Goal: Transaction & Acquisition: Download file/media

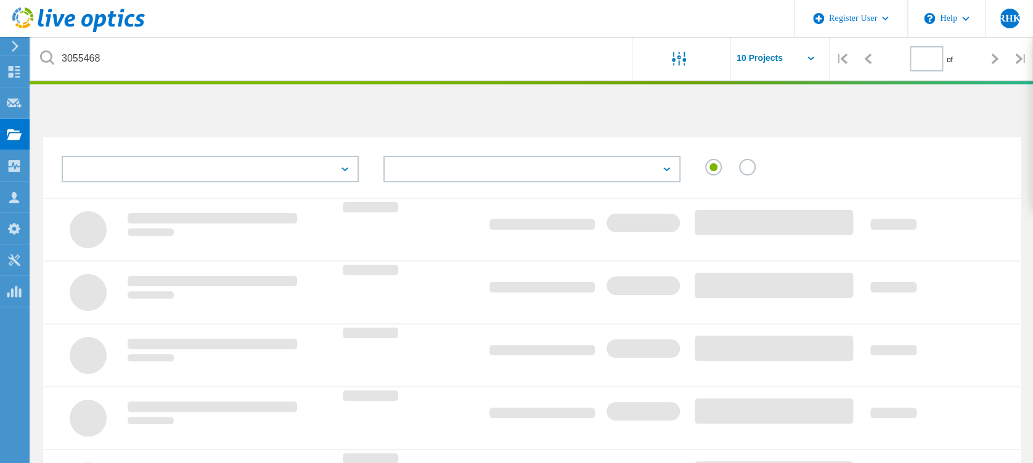
type input "1"
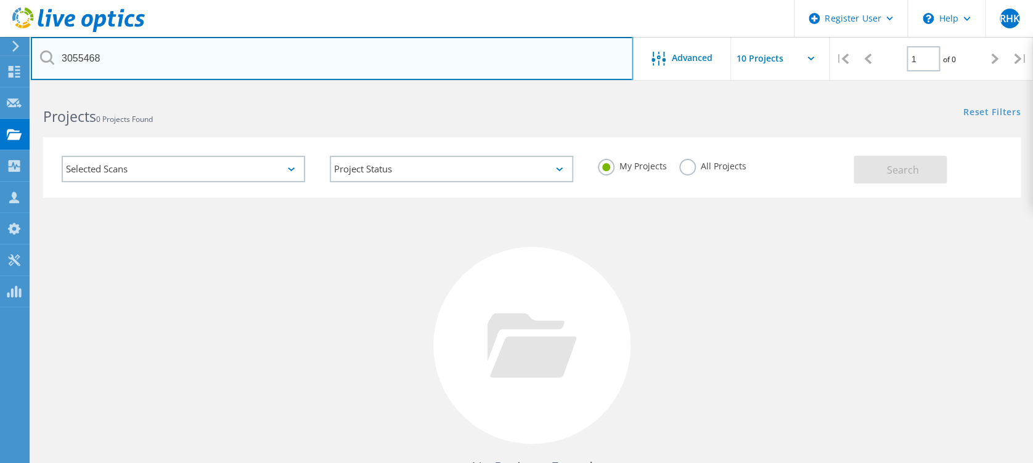
click at [438, 75] on input "3055468" at bounding box center [332, 58] width 602 height 43
type input "3"
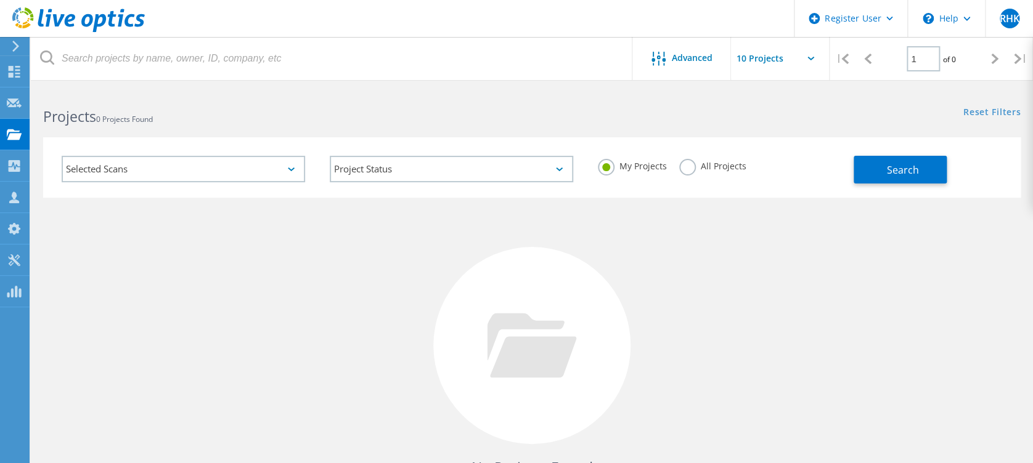
click at [712, 174] on div "All Projects" at bounding box center [712, 168] width 67 height 18
click at [685, 168] on label "All Projects" at bounding box center [712, 165] width 67 height 12
click at [0, 0] on input "All Projects" at bounding box center [0, 0] width 0 height 0
click at [911, 187] on div "Selected Scans Project Status In Progress Complete Published Anonymous Archived…" at bounding box center [531, 167] width 977 height 60
click at [899, 170] on span "Search" at bounding box center [902, 170] width 32 height 14
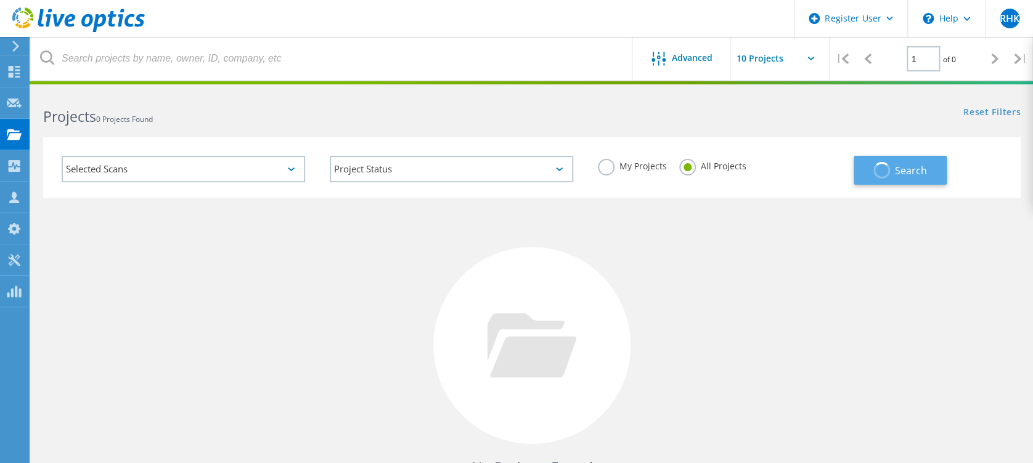
click at [899, 170] on span "Search" at bounding box center [911, 171] width 32 height 14
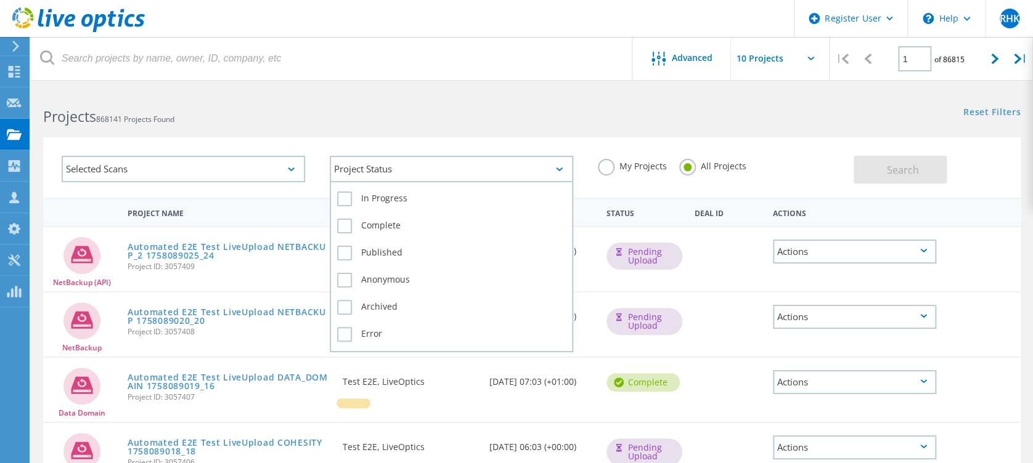
click at [393, 166] on div "Project Status" at bounding box center [451, 169] width 243 height 26
click at [394, 219] on label "Complete" at bounding box center [451, 226] width 229 height 15
click at [0, 0] on input "Complete" at bounding box center [0, 0] width 0 height 0
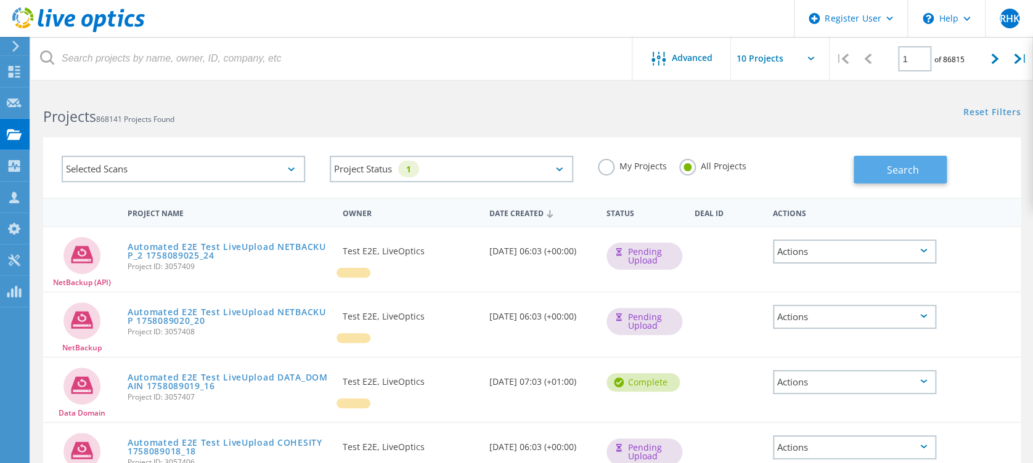
click at [912, 171] on span "Search" at bounding box center [902, 170] width 32 height 14
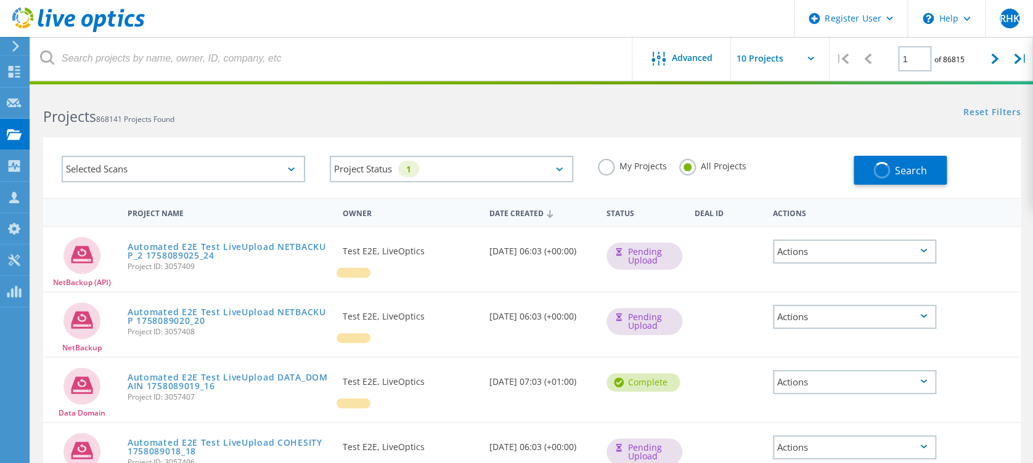
click at [226, 174] on div "Selected Scans" at bounding box center [183, 169] width 243 height 26
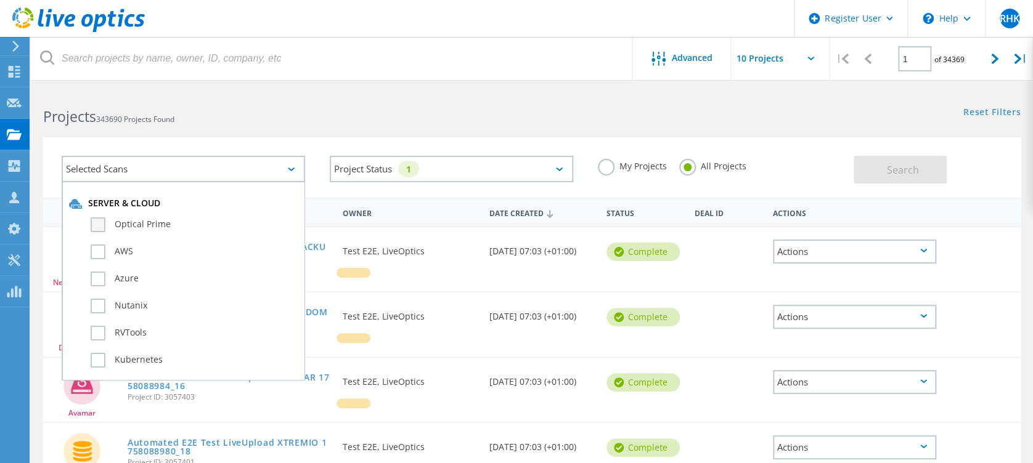
click at [190, 220] on label "Optical Prime" at bounding box center [194, 225] width 207 height 15
click at [0, 0] on input "Optical Prime" at bounding box center [0, 0] width 0 height 0
click at [874, 148] on div "Search" at bounding box center [933, 164] width 161 height 40
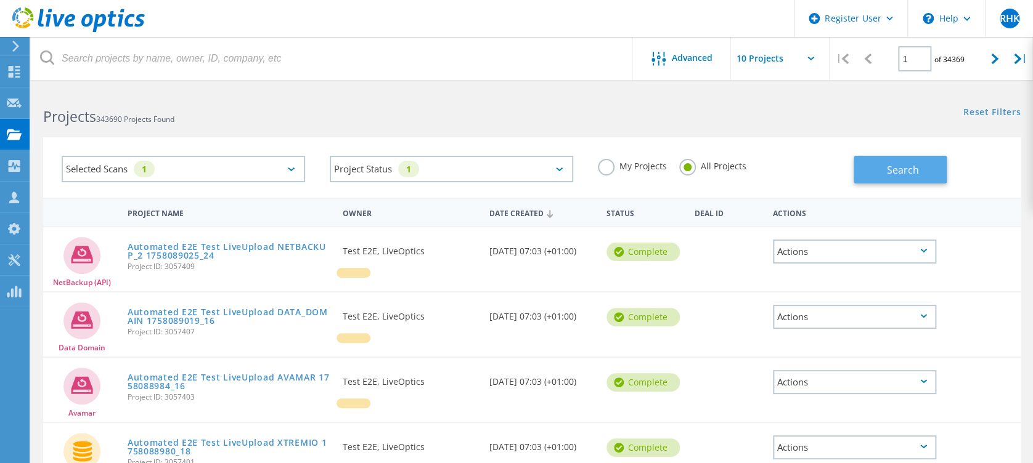
click at [876, 168] on button "Search" at bounding box center [899, 170] width 93 height 28
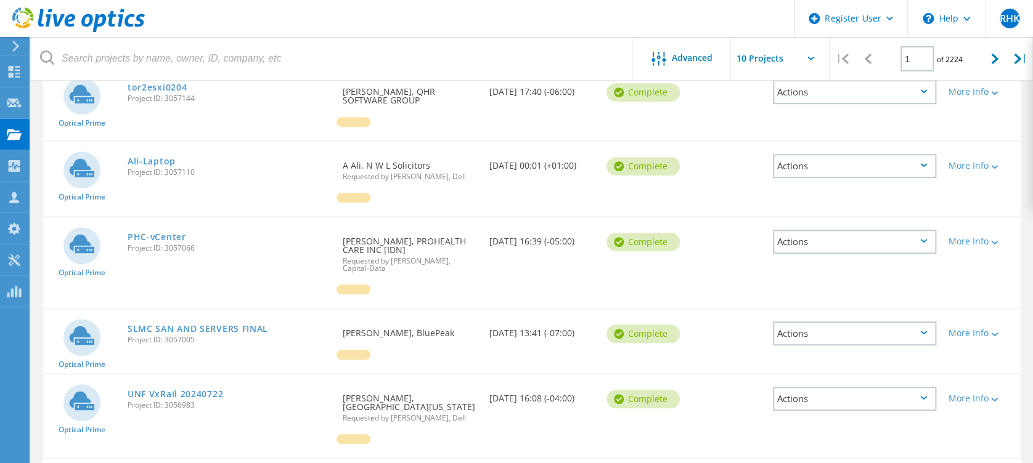
scroll to position [372, 0]
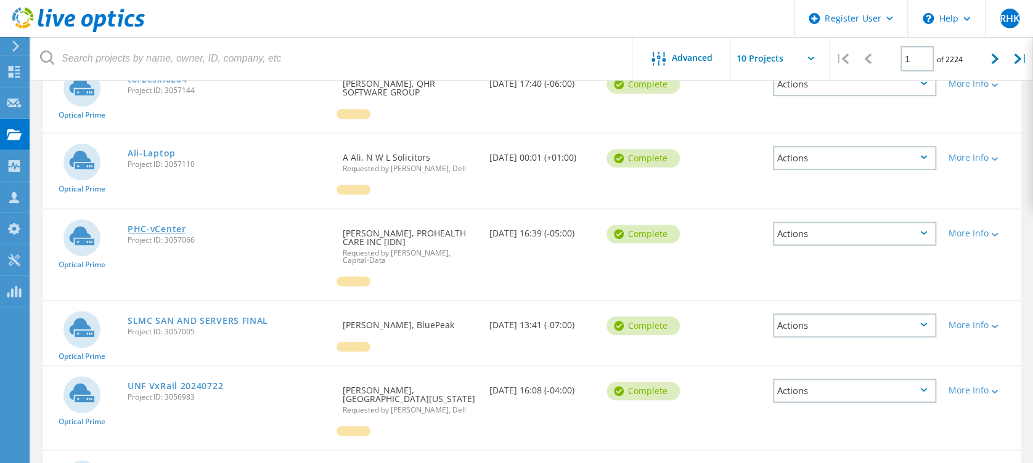
click at [153, 225] on link "PHC-vCenter" at bounding box center [157, 229] width 59 height 9
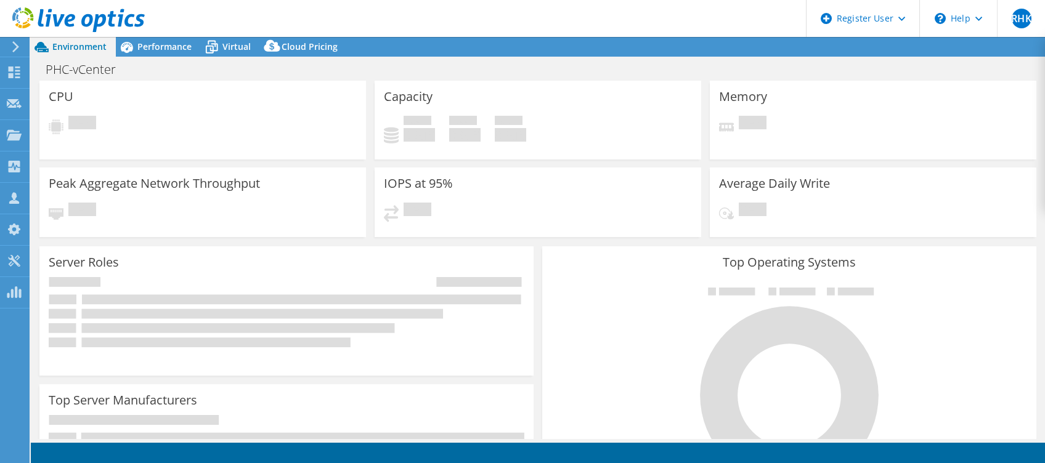
select select "USD"
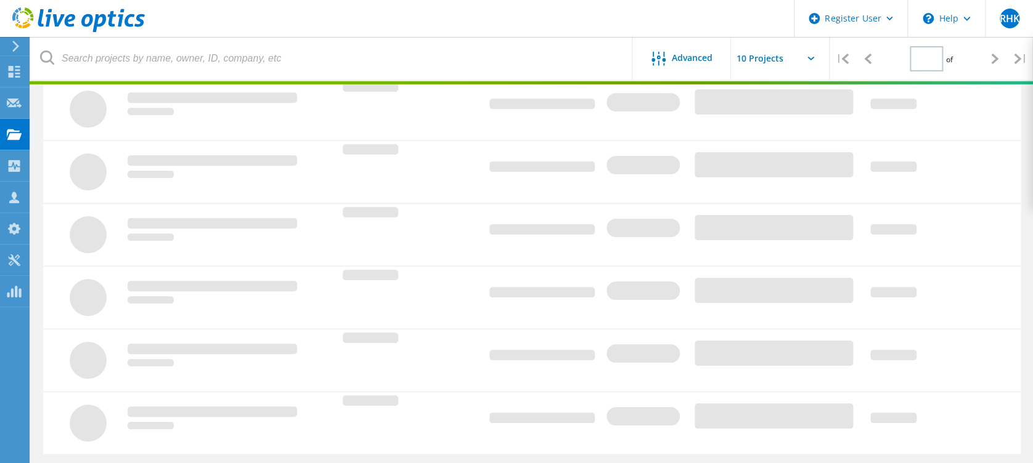
type input "1"
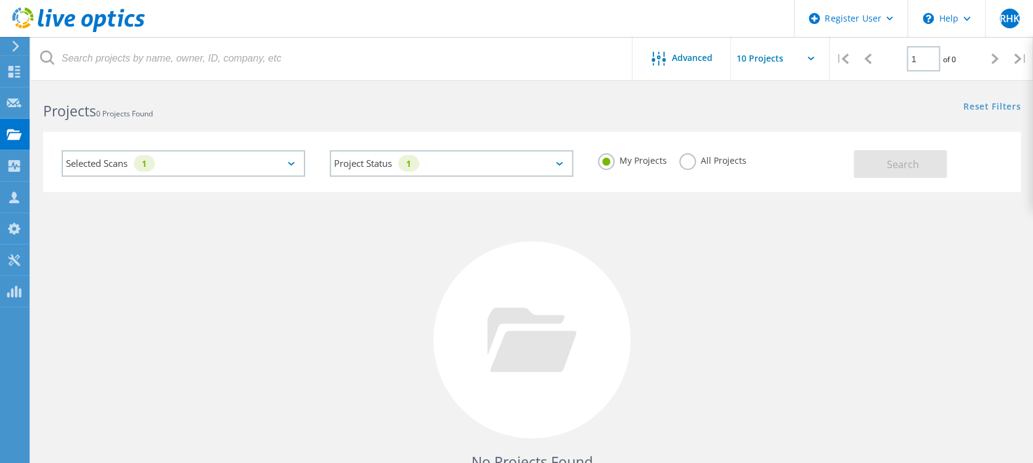
scroll to position [5, 0]
click at [666, 161] on label "My Projects" at bounding box center [632, 160] width 69 height 12
click at [0, 0] on input "My Projects" at bounding box center [0, 0] width 0 height 0
click at [286, 165] on div "Selected Scans 1" at bounding box center [183, 164] width 243 height 26
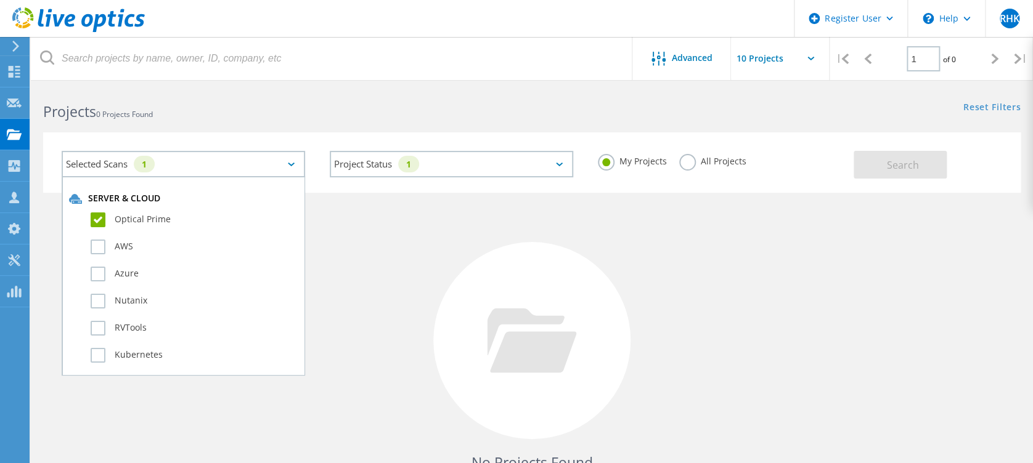
click at [788, 110] on div "Projects 0 Projects Found Reset Filters Show Filters" at bounding box center [532, 100] width 1002 height 33
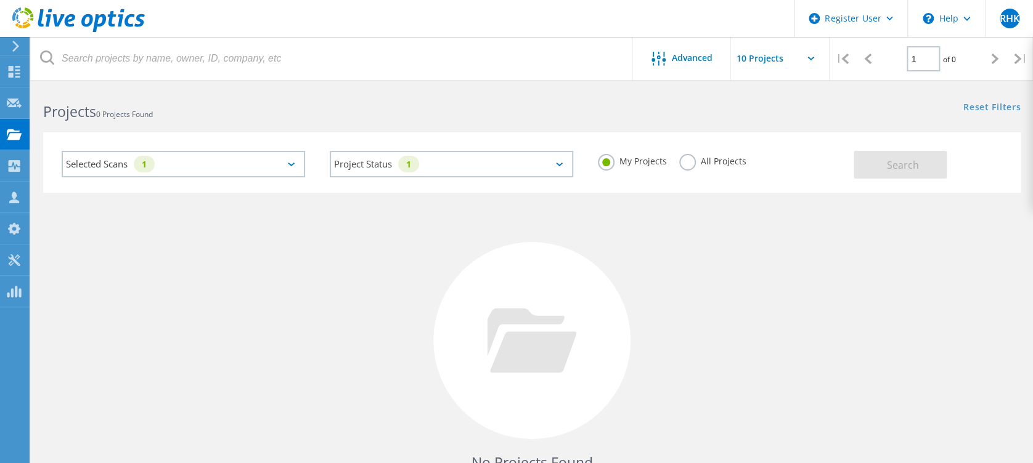
click at [484, 177] on div "Project Status 1 In Progress Complete Published Anonymous Archived Error" at bounding box center [451, 164] width 268 height 51
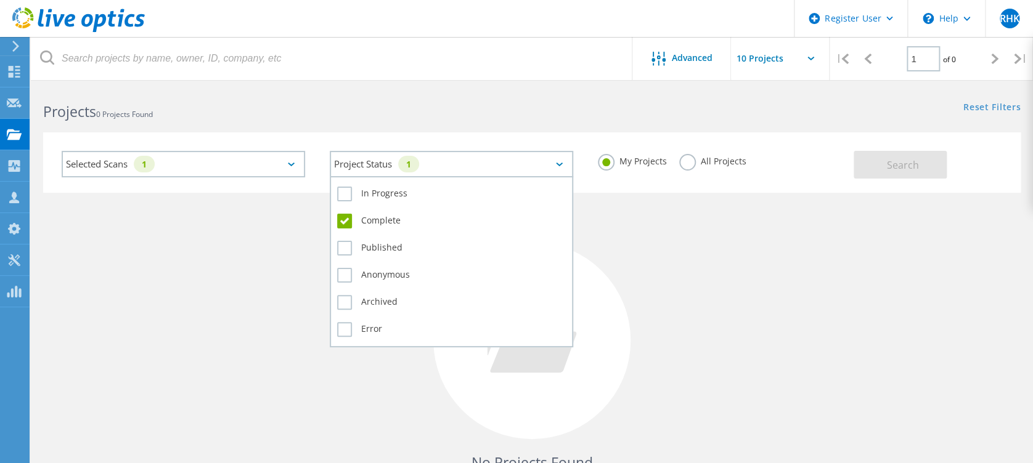
click at [484, 177] on div "Project Status 1 In Progress Complete Published Anonymous Archived Error" at bounding box center [451, 164] width 243 height 26
click at [431, 205] on div "In Progress" at bounding box center [451, 197] width 229 height 27
click at [414, 217] on label "Complete" at bounding box center [451, 221] width 229 height 15
click at [0, 0] on input "Complete" at bounding box center [0, 0] width 0 height 0
click at [394, 224] on label "Complete" at bounding box center [451, 221] width 229 height 15
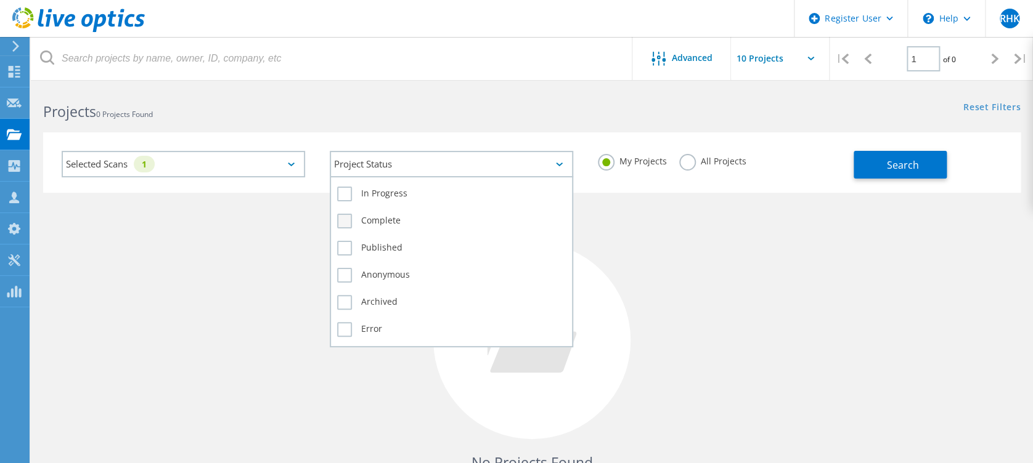
click at [0, 0] on input "Complete" at bounding box center [0, 0] width 0 height 0
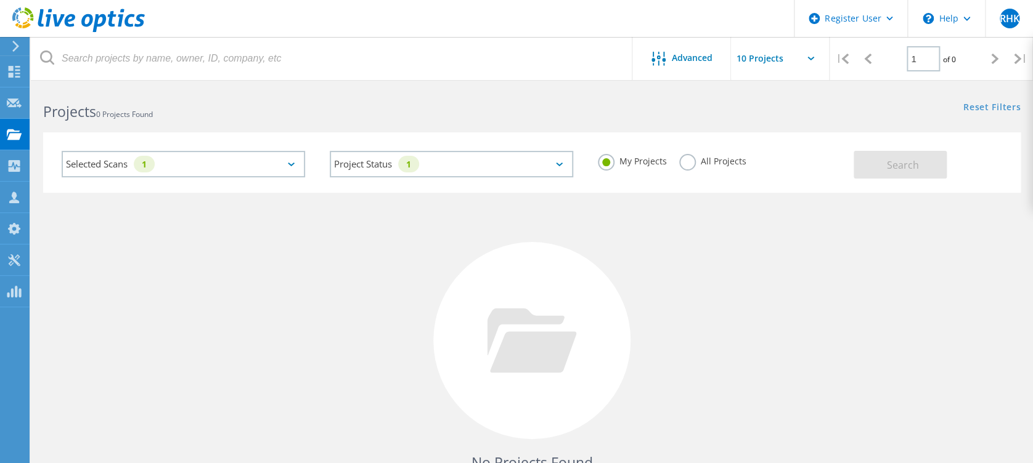
click at [685, 158] on label "All Projects" at bounding box center [712, 160] width 67 height 12
click at [0, 0] on input "All Projects" at bounding box center [0, 0] width 0 height 0
click at [917, 174] on button "Search" at bounding box center [899, 165] width 93 height 28
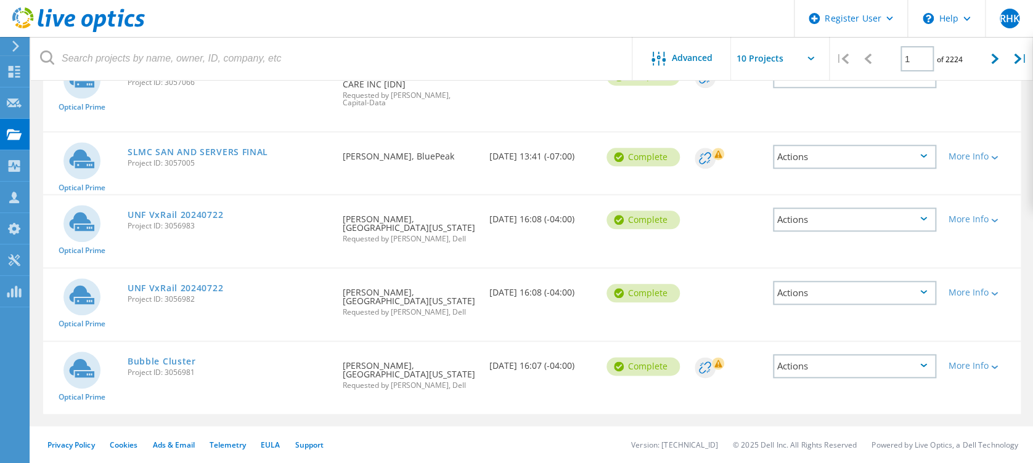
scroll to position [481, 0]
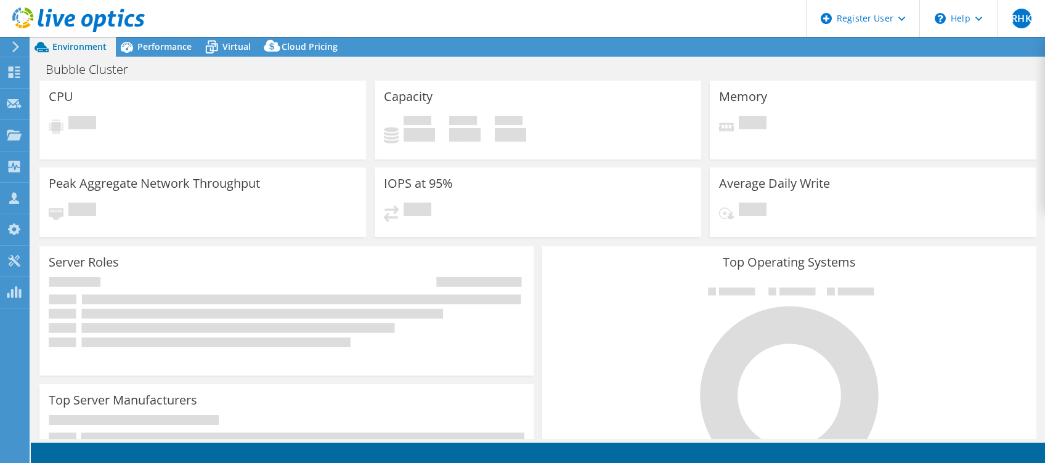
select select "USD"
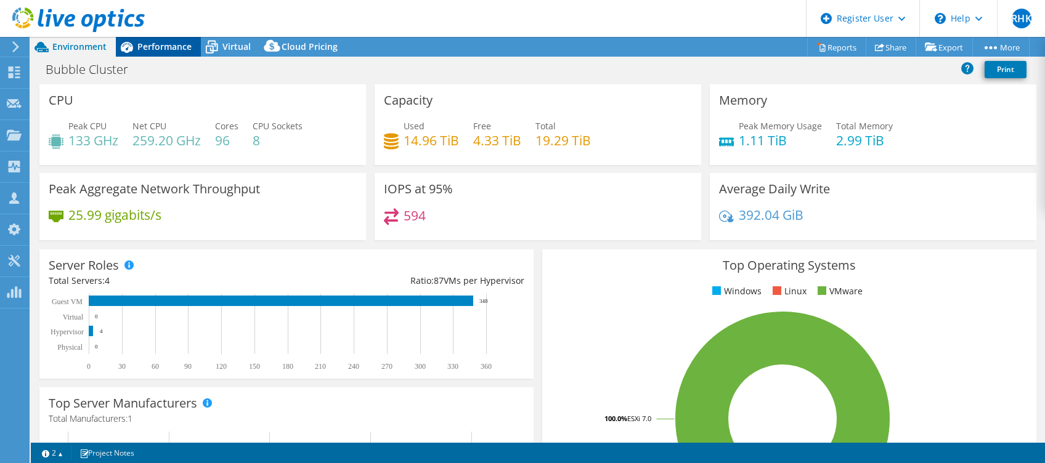
click at [163, 44] on span "Performance" at bounding box center [164, 47] width 54 height 12
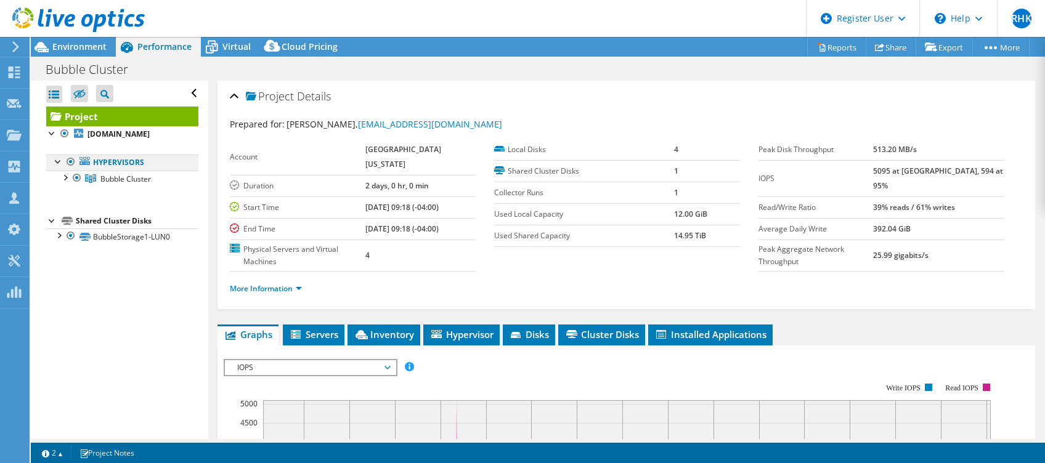
click at [61, 162] on div at bounding box center [58, 161] width 12 height 12
click at [66, 173] on div at bounding box center [65, 177] width 12 height 12
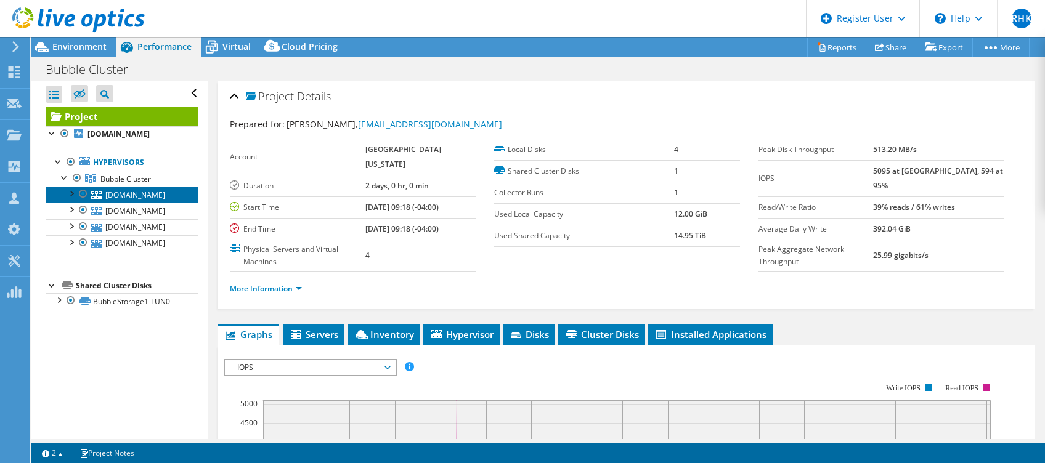
click at [116, 196] on link "bubble02.unfcsd.unf.edu" at bounding box center [122, 195] width 152 height 16
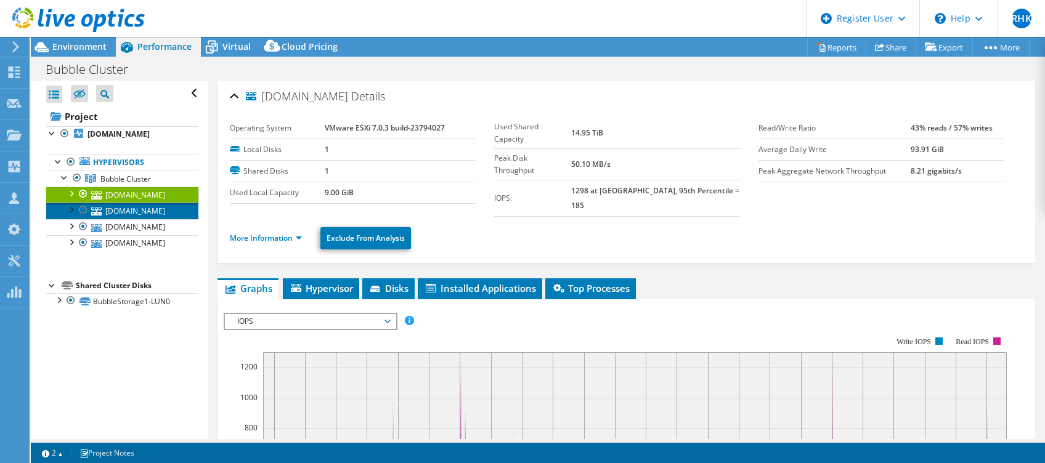
click at [147, 210] on link "bubble04.unfcsd.unf.edu" at bounding box center [122, 211] width 152 height 16
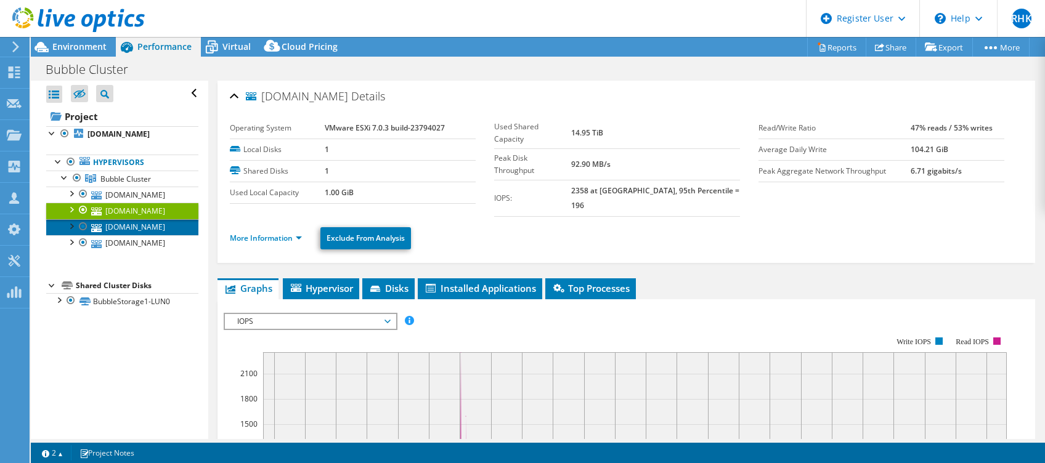
click at [161, 229] on link "bubble03.unfcsd.unf.edu" at bounding box center [122, 227] width 152 height 16
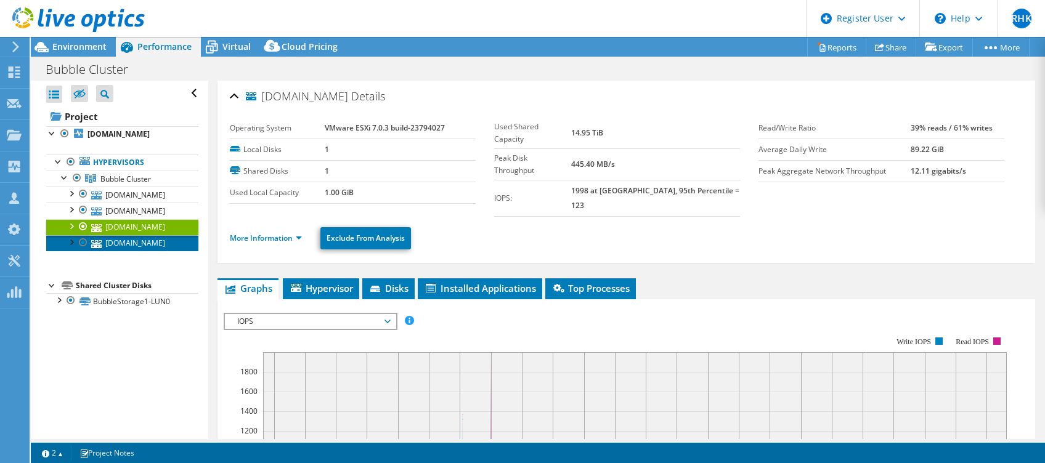
click at [158, 246] on link "bubble01.unfcsd.unf.edu" at bounding box center [122, 243] width 152 height 16
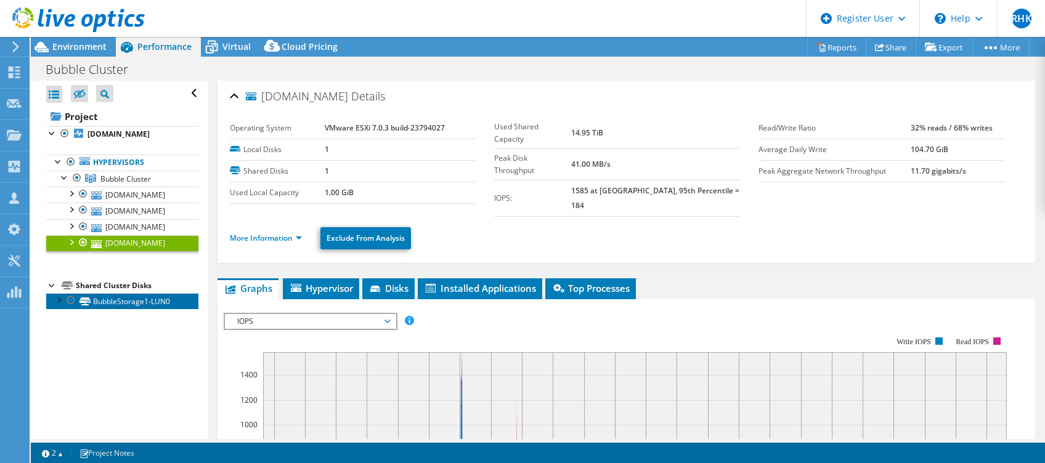
click at [116, 303] on link "BubbleStorage1-LUN0" at bounding box center [122, 301] width 152 height 16
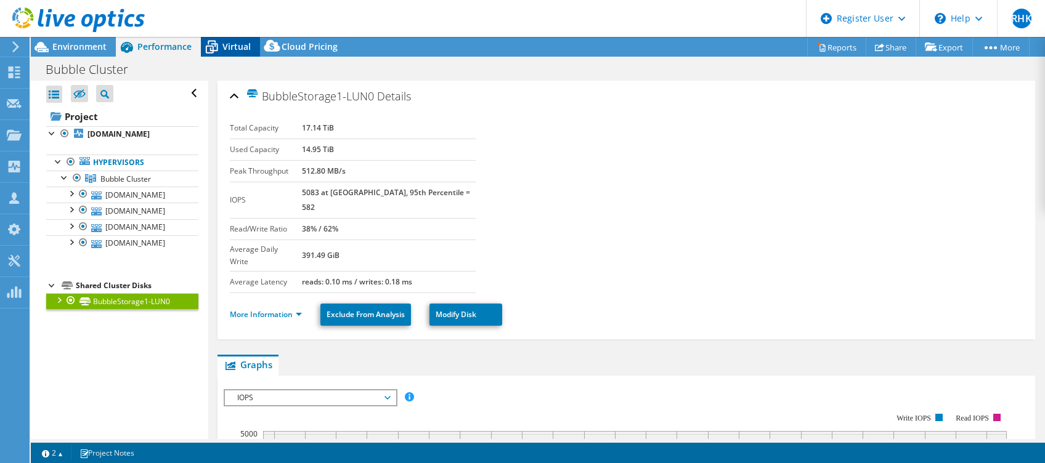
click at [233, 46] on span "Virtual" at bounding box center [236, 47] width 28 height 12
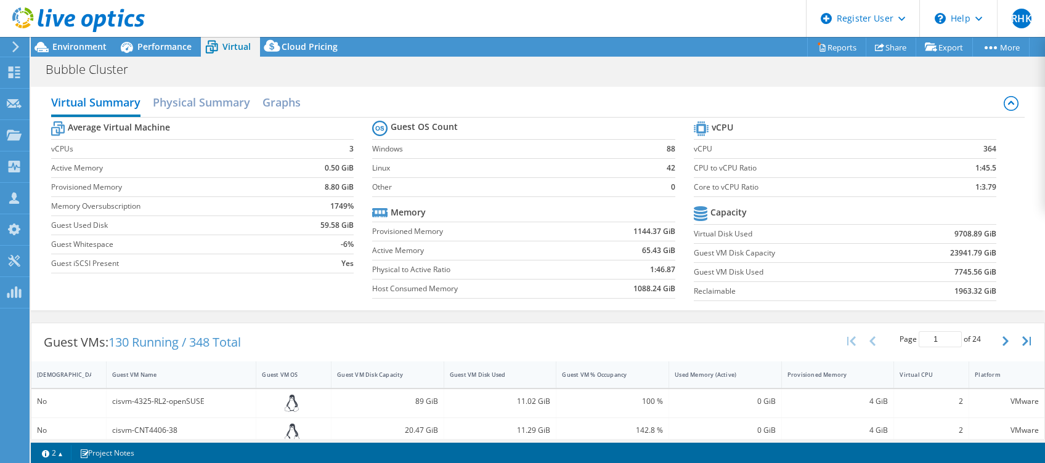
click at [513, 71] on div "Bubble Cluster Print" at bounding box center [538, 69] width 1014 height 23
click at [81, 46] on span "Environment" at bounding box center [79, 47] width 54 height 12
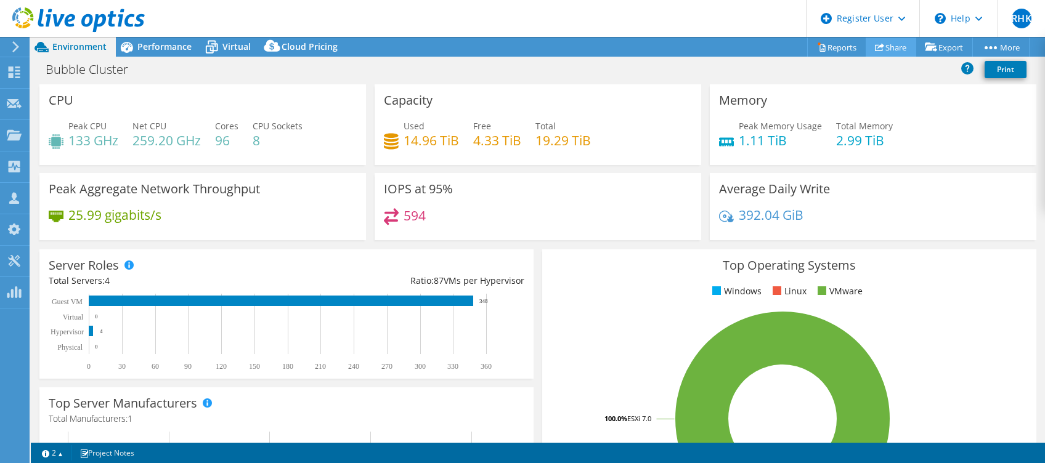
click at [886, 43] on link "Share" at bounding box center [891, 47] width 51 height 19
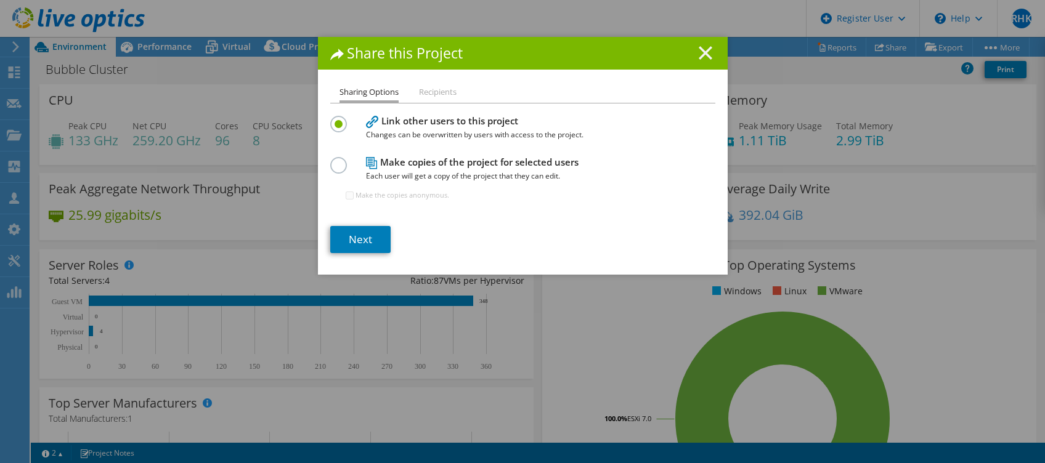
click at [700, 59] on icon at bounding box center [706, 53] width 14 height 14
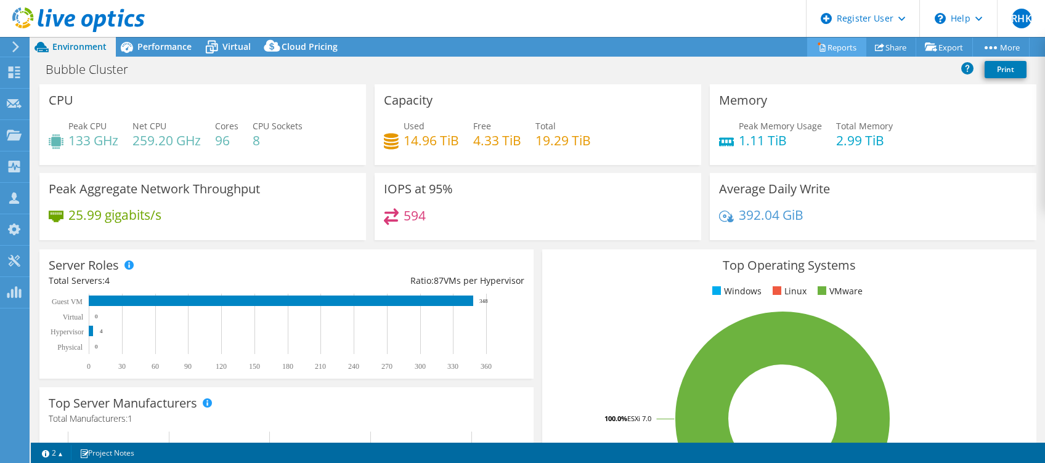
click at [840, 49] on link "Reports" at bounding box center [836, 47] width 59 height 19
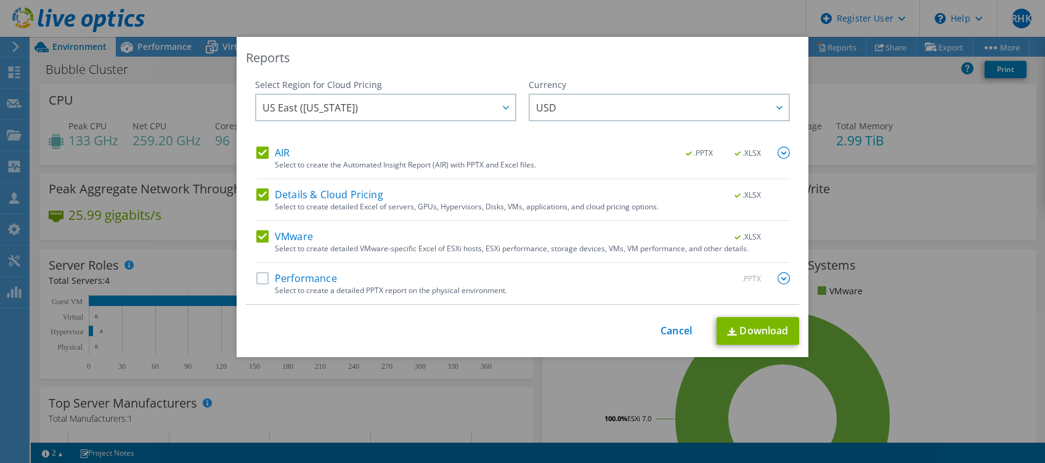
click at [256, 150] on label "AIR" at bounding box center [272, 153] width 33 height 12
click at [0, 0] on input "AIR" at bounding box center [0, 0] width 0 height 0
click at [258, 193] on label "Details & Cloud Pricing" at bounding box center [319, 195] width 127 height 12
click at [0, 0] on input "Details & Cloud Pricing" at bounding box center [0, 0] width 0 height 0
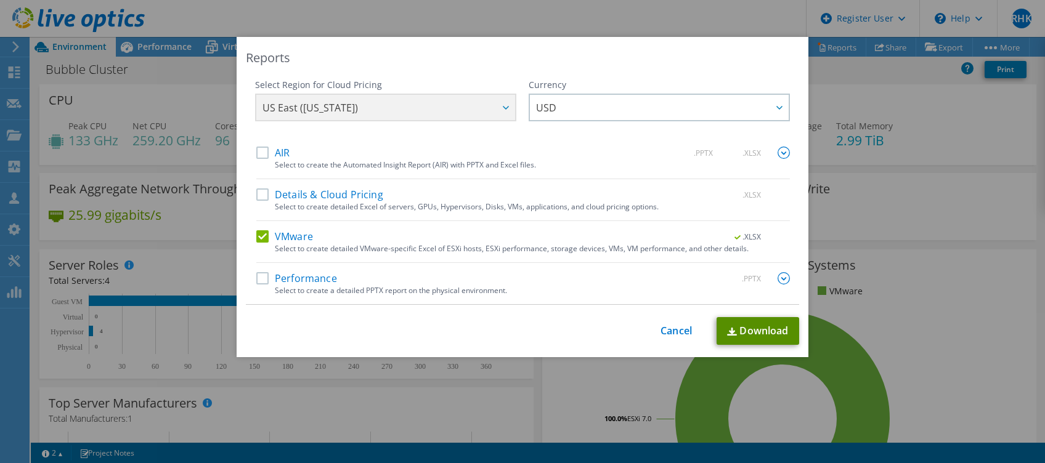
click at [732, 336] on link "Download" at bounding box center [758, 331] width 83 height 28
drag, startPoint x: 882, startPoint y: 177, endPoint x: 826, endPoint y: 222, distance: 72.0
click at [882, 177] on div "Reports Select Region for Cloud Pricing Asia Pacific (Hong Kong) Asia Pacific (…" at bounding box center [522, 231] width 1045 height 389
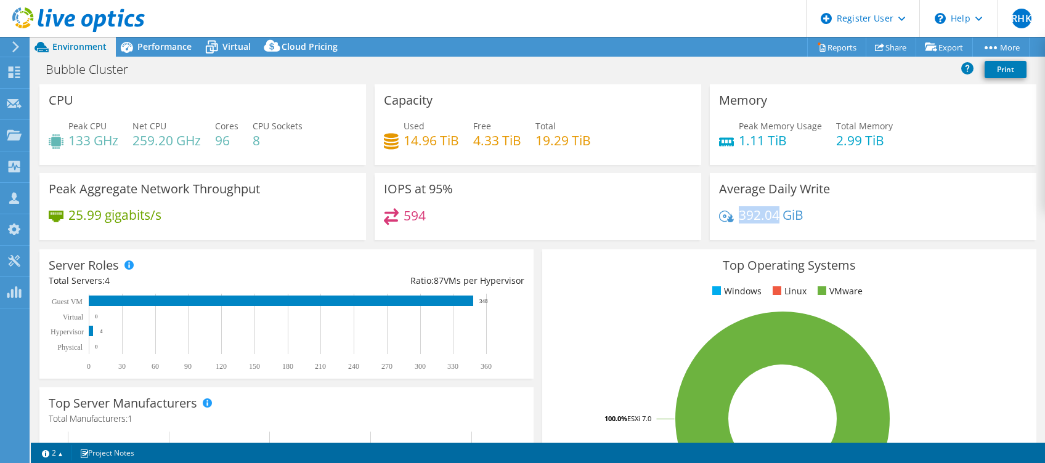
drag, startPoint x: 734, startPoint y: 219, endPoint x: 770, endPoint y: 208, distance: 37.2
click at [770, 208] on h4 "392.04 GiB" at bounding box center [771, 215] width 65 height 14
copy h4 "392.04"
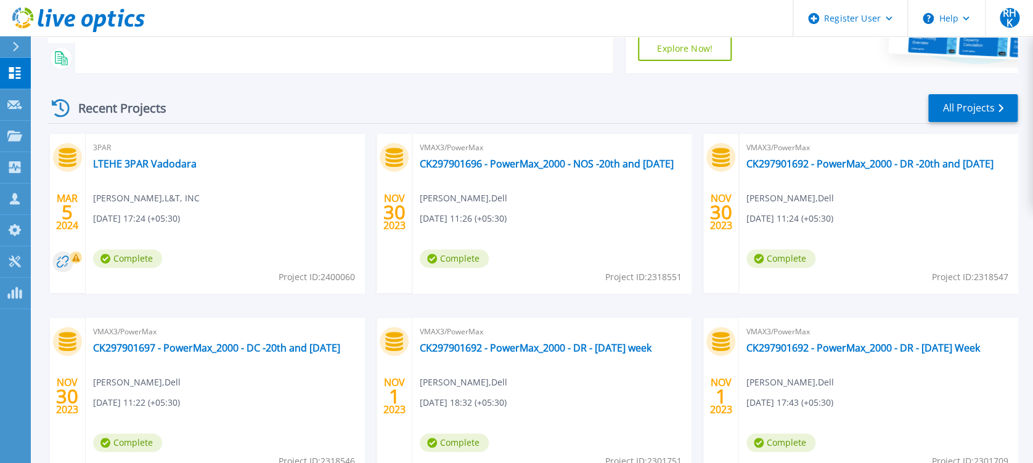
scroll to position [187, 0]
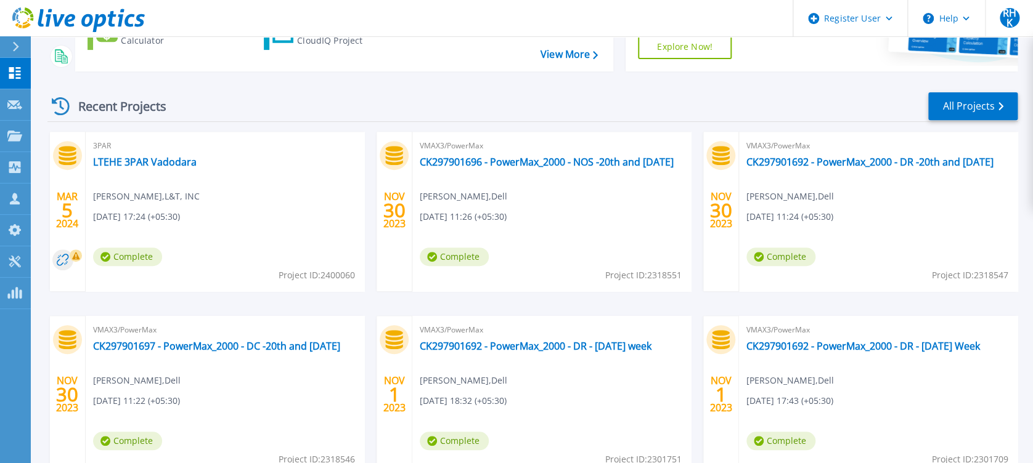
click at [31, 43] on div "Scheduled Maintenance on Monday 22nd September: No disruption is expected durin…" at bounding box center [532, 162] width 1002 height 698
click at [17, 44] on icon at bounding box center [15, 47] width 7 height 10
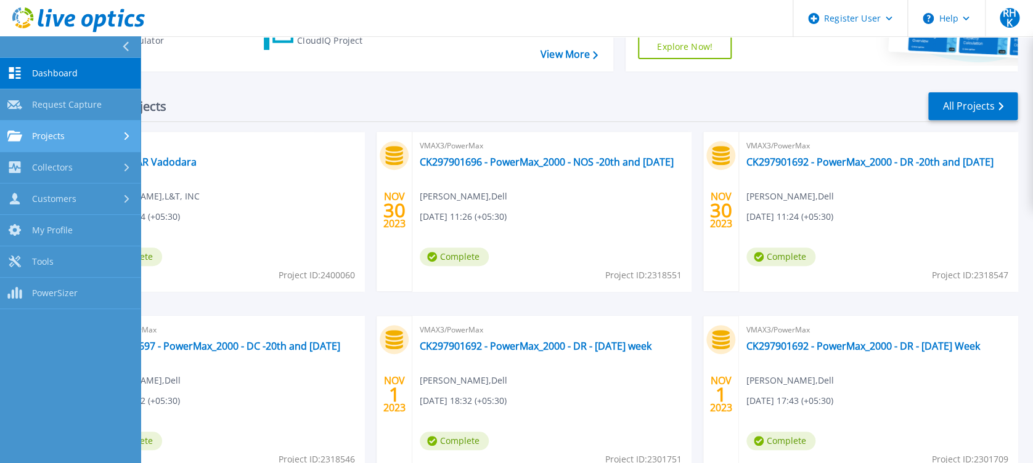
click at [117, 133] on div "Projects" at bounding box center [70, 136] width 126 height 11
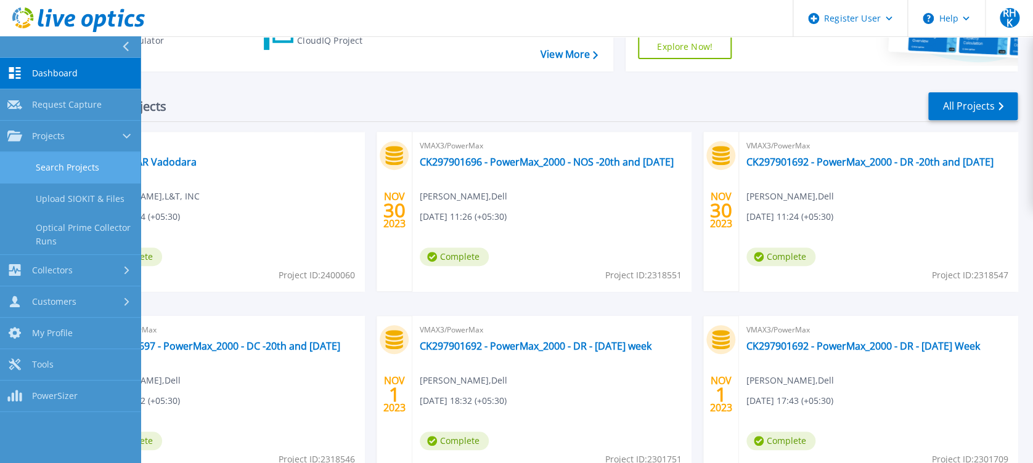
click at [92, 152] on link "Search Projects" at bounding box center [70, 167] width 140 height 31
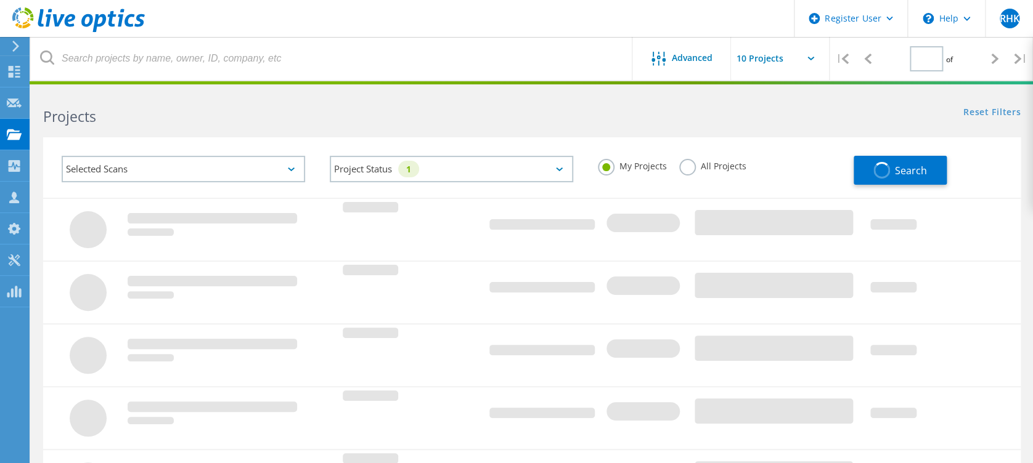
type input "1"
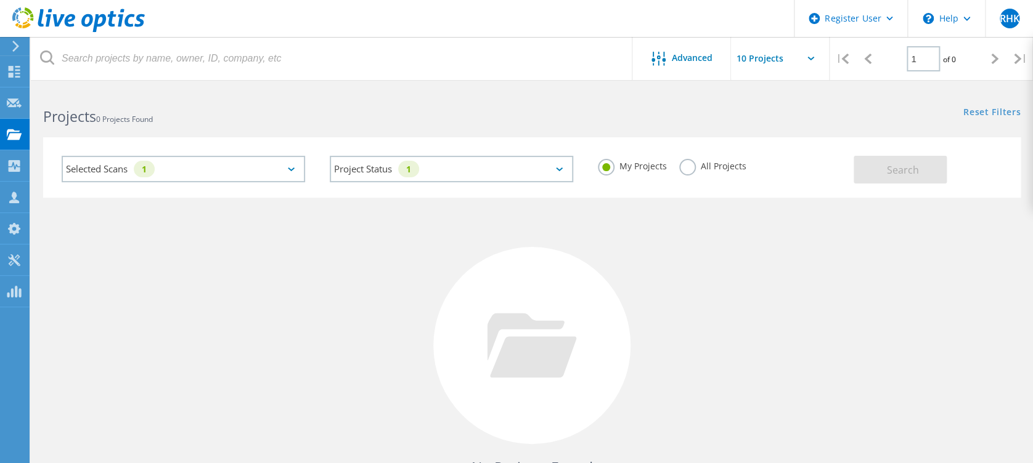
click at [695, 154] on div "My Projects All Projects" at bounding box center [719, 167] width 268 height 46
click at [685, 168] on label "All Projects" at bounding box center [712, 165] width 67 height 12
click at [0, 0] on input "All Projects" at bounding box center [0, 0] width 0 height 0
click at [904, 171] on span "Search" at bounding box center [902, 170] width 32 height 14
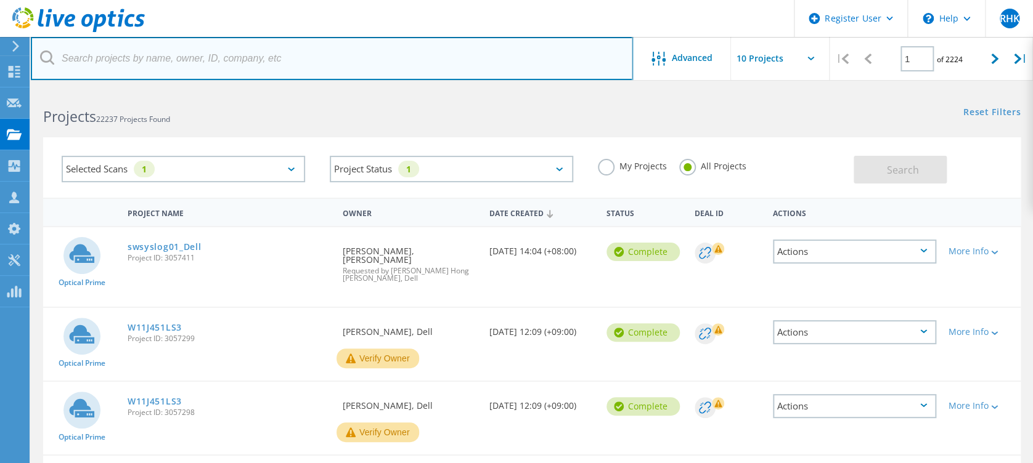
click at [523, 73] on input "text" at bounding box center [332, 58] width 602 height 43
paste input "3056981"
type input "3056981"
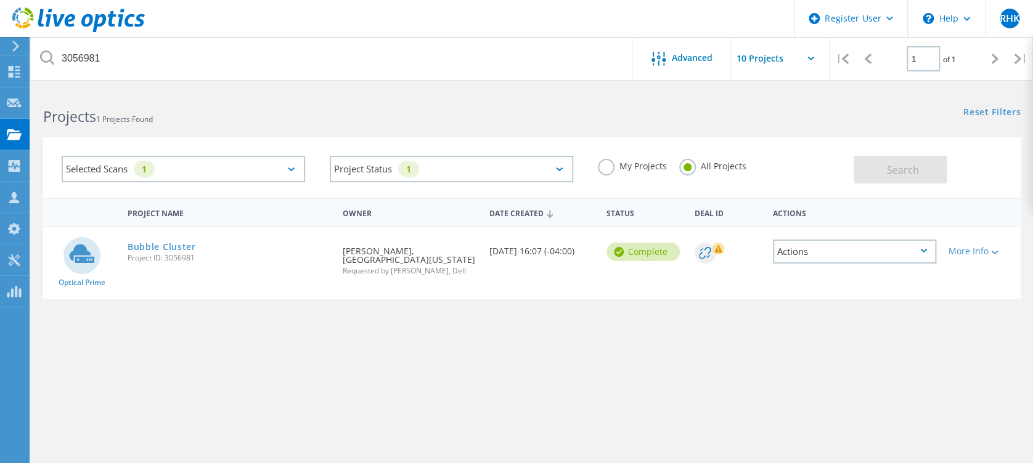
click at [854, 258] on div "Actions" at bounding box center [854, 252] width 163 height 24
click at [830, 356] on div "Project Name Owner Date Created Status Deal Id Actions Optical Prime Bubble Clu…" at bounding box center [531, 358] width 977 height 320
click at [171, 244] on link "Bubble Cluster" at bounding box center [162, 247] width 68 height 9
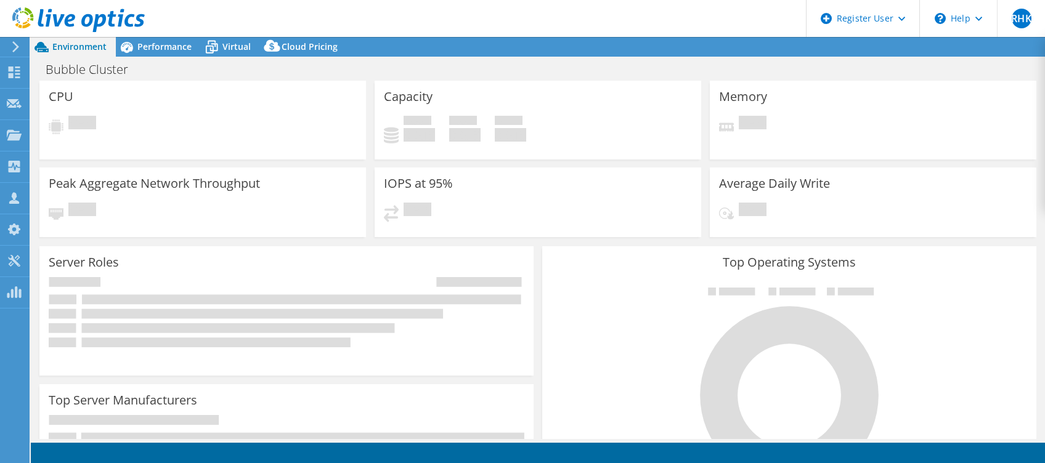
select select "USD"
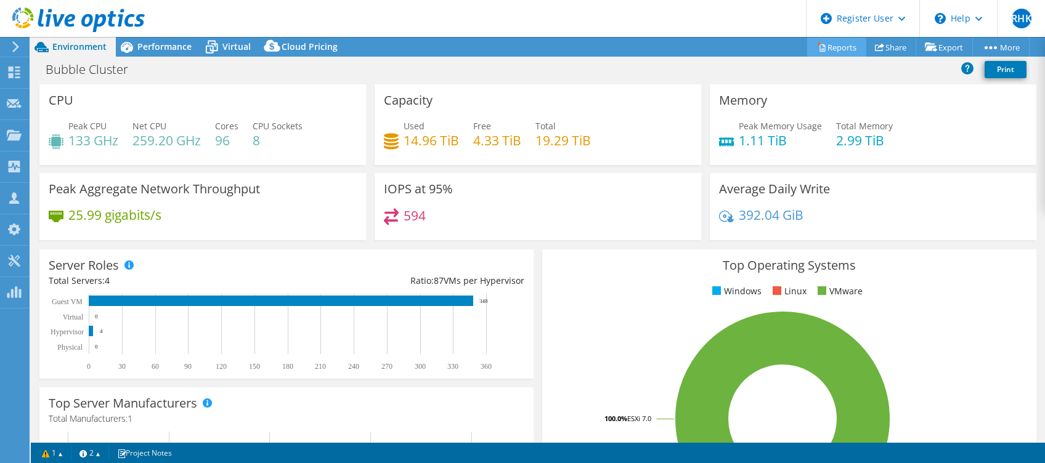
click at [829, 53] on link "Reports" at bounding box center [836, 47] width 59 height 19
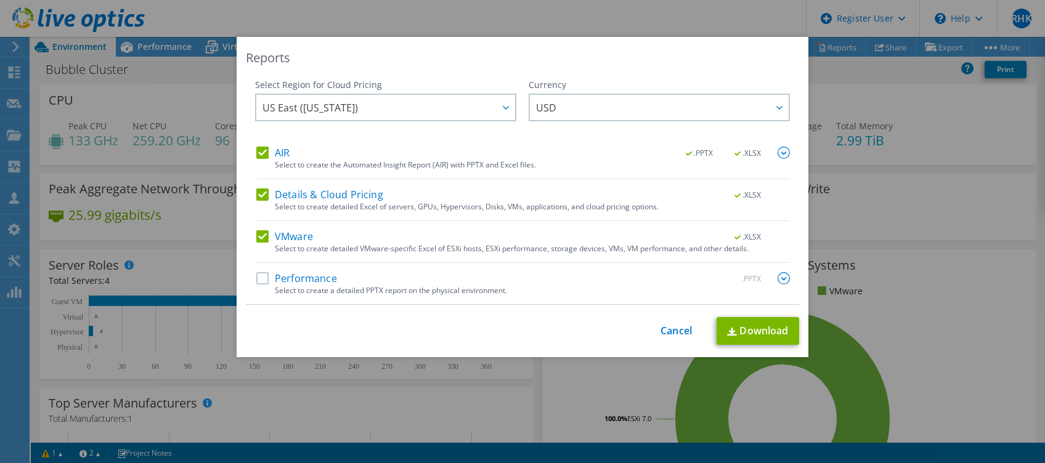
click at [308, 162] on div "Select to create the Automated Insight Report (AIR) with PPTX and Excel files." at bounding box center [532, 165] width 515 height 9
click at [256, 152] on label "AIR" at bounding box center [272, 153] width 33 height 12
click at [0, 0] on input "AIR" at bounding box center [0, 0] width 0 height 0
click at [256, 198] on label "Details & Cloud Pricing" at bounding box center [319, 195] width 127 height 12
click at [0, 0] on input "Details & Cloud Pricing" at bounding box center [0, 0] width 0 height 0
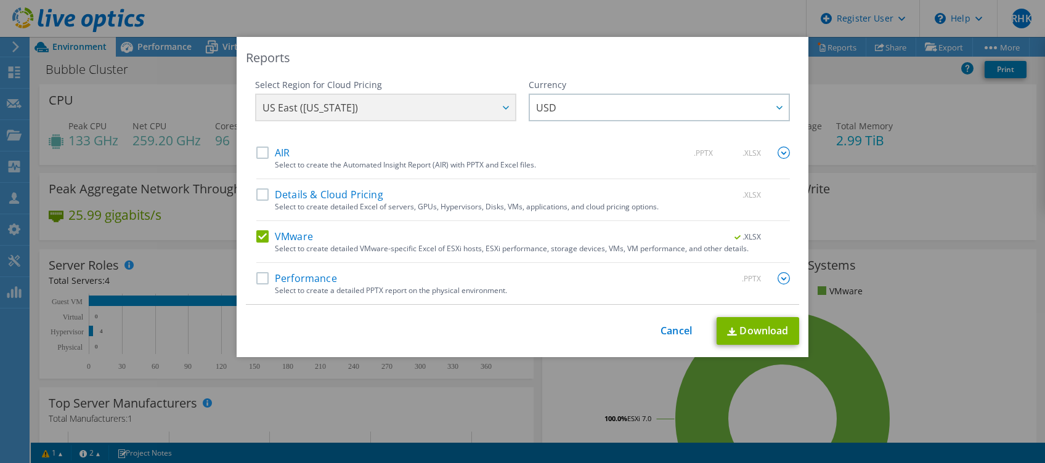
click at [256, 232] on label "VMware" at bounding box center [284, 236] width 57 height 12
click at [0, 0] on input "VMware" at bounding box center [0, 0] width 0 height 0
click at [256, 278] on label "Performance" at bounding box center [296, 278] width 81 height 12
click at [0, 0] on input "Performance" at bounding box center [0, 0] width 0 height 0
click at [739, 327] on link "Download" at bounding box center [758, 331] width 83 height 28
